Goal: Task Accomplishment & Management: Use online tool/utility

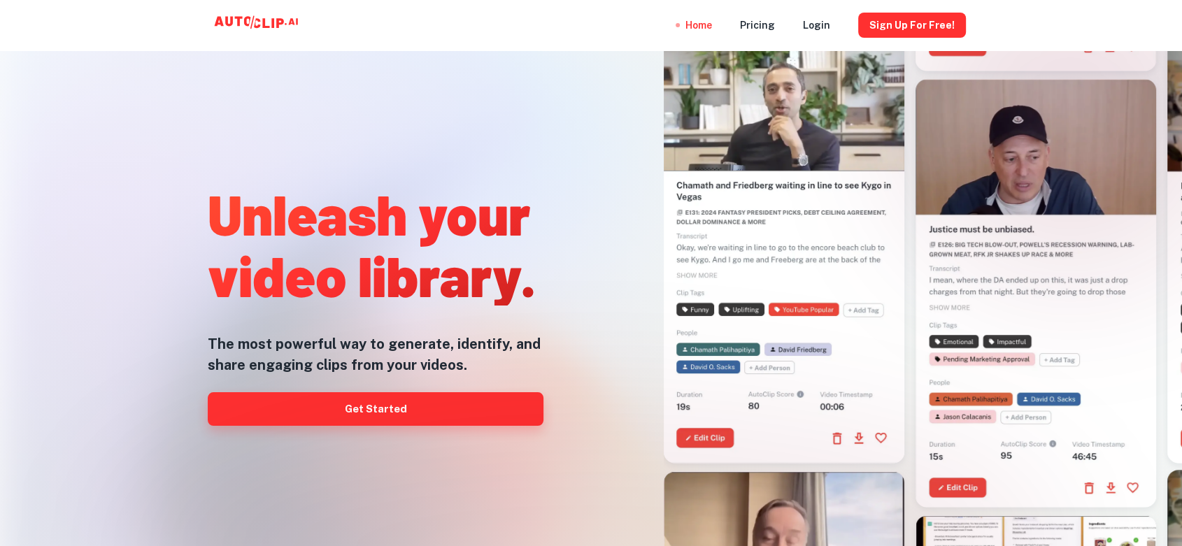
click at [429, 392] on link "Get Started" at bounding box center [376, 409] width 336 height 34
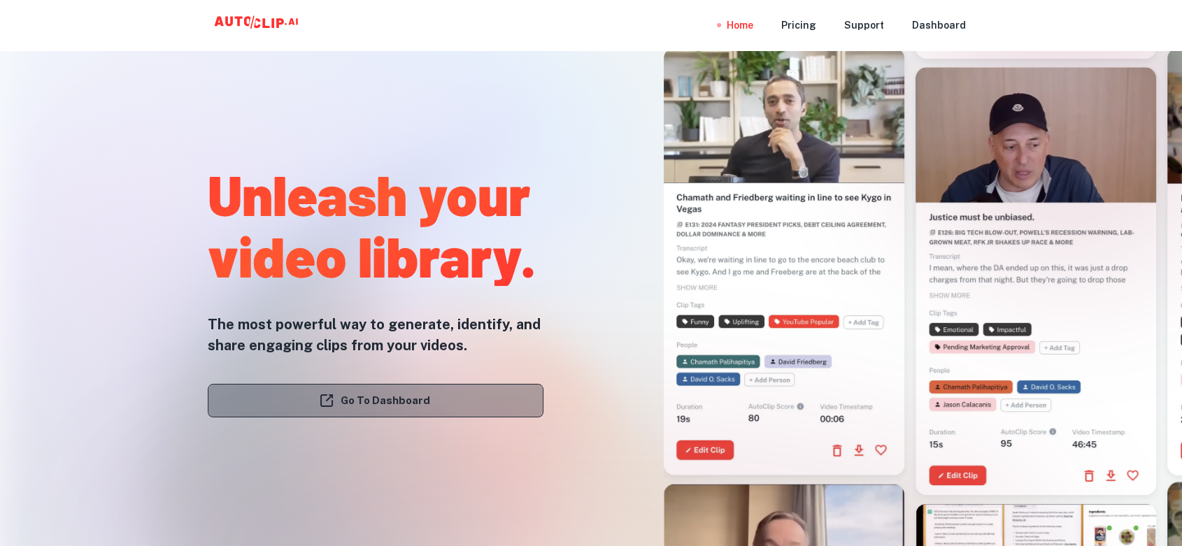
click at [443, 384] on link "Go To Dashboard" at bounding box center [376, 401] width 336 height 34
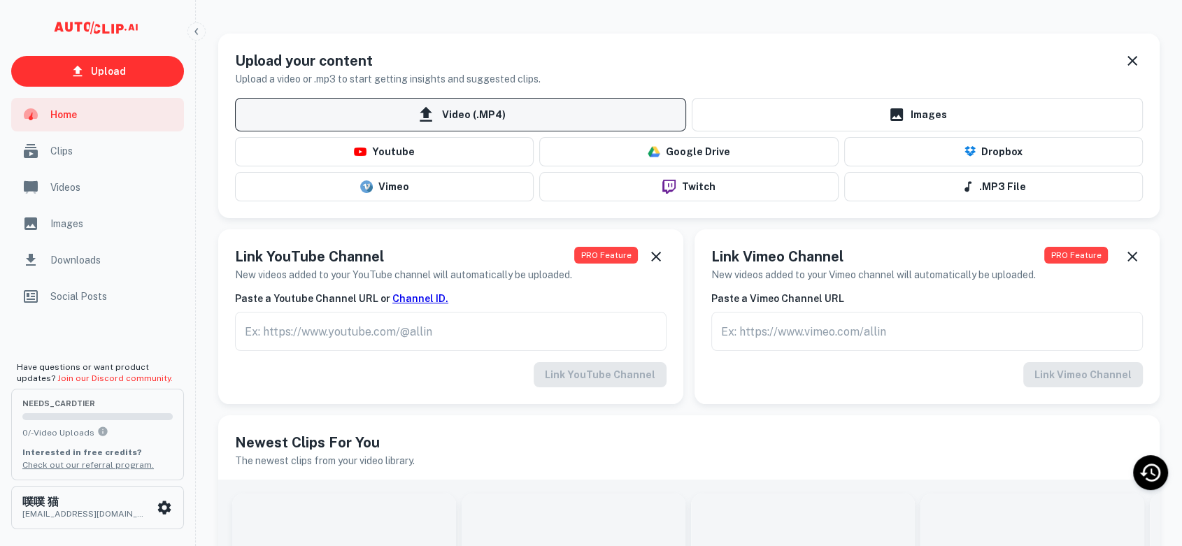
click at [485, 99] on span "Video (.MP4)" at bounding box center [460, 115] width 451 height 34
click at [0, 0] on input "Video (.MP4)" at bounding box center [0, 0] width 0 height 0
